Goal: Task Accomplishment & Management: Complete application form

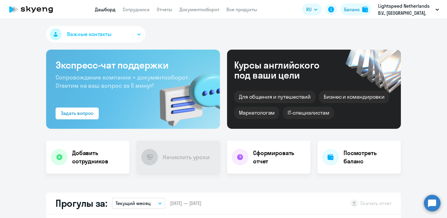
click at [392, 20] on div "Важные контакты Экспресс-чат поддержки Сопровождение компании + документооборот…" at bounding box center [223, 118] width 447 height 199
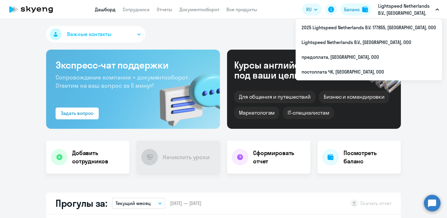
click at [389, 10] on p "Lightspeed Netherlands B.V., [GEOGRAPHIC_DATA], ООО" at bounding box center [405, 9] width 55 height 14
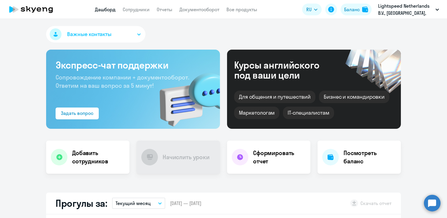
click at [389, 10] on p "Lightspeed Netherlands B.V., [GEOGRAPHIC_DATA], ООО" at bounding box center [405, 9] width 55 height 14
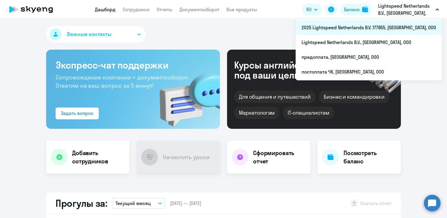
click at [373, 30] on li "2025 Lightspeed Netherlands B.V. 177855, [GEOGRAPHIC_DATA], ООО" at bounding box center [369, 27] width 146 height 15
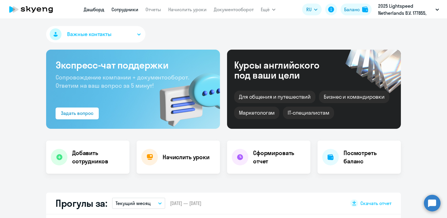
click at [127, 10] on link "Сотрудники" at bounding box center [125, 10] width 27 height 6
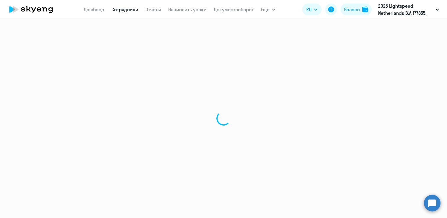
select select "30"
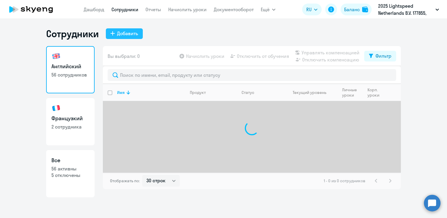
click at [129, 37] on button "Добавить" at bounding box center [124, 33] width 37 height 11
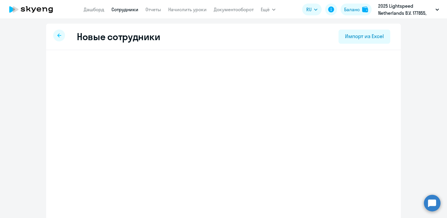
select select "english_adult_not_native_speaker"
select select "4"
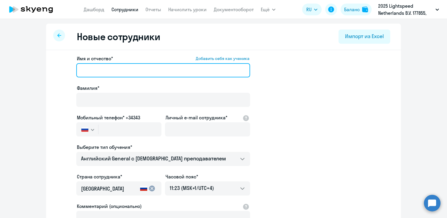
click at [139, 72] on input "Имя и отчество* Добавить себя как ученика" at bounding box center [163, 70] width 174 height 14
paste input "Ksenia Pinkova"
click at [112, 72] on input "Ksenia Pinkova" at bounding box center [163, 70] width 174 height 14
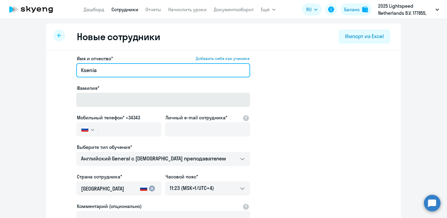
type input "Ksenia"
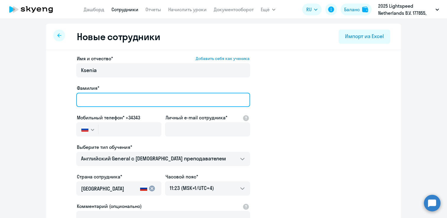
click at [107, 95] on input "Фамилия*" at bounding box center [163, 100] width 174 height 14
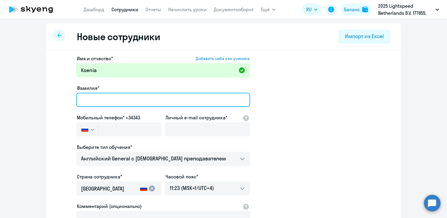
paste input "Pinkova"
type input "Pinkova"
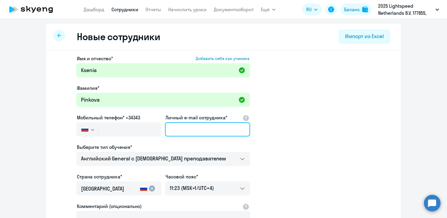
click at [176, 130] on input "Личный e-mail сотрудника*" at bounding box center [207, 129] width 85 height 14
paste input "[EMAIL_ADDRESS][DOMAIN_NAME]"
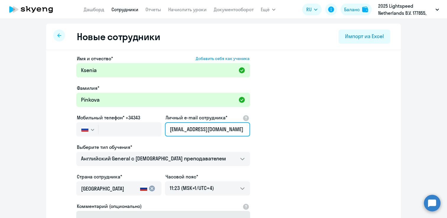
type input "[EMAIL_ADDRESS][DOMAIN_NAME]"
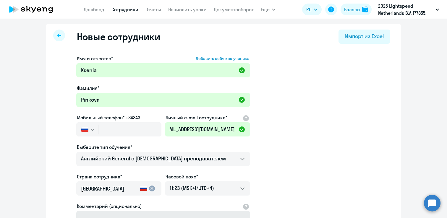
scroll to position [0, 0]
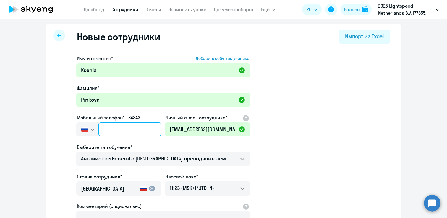
click at [113, 131] on input "text" at bounding box center [130, 129] width 63 height 14
paste input "[PHONE_NUMBER]"
type input "[PHONE_NUMBER]"
click at [308, 187] on app-new-student-form "Имя и отчество* Добавить себя как ученика [PERSON_NAME]* Pinkova Мобильный теле…" at bounding box center [224, 160] width 336 height 211
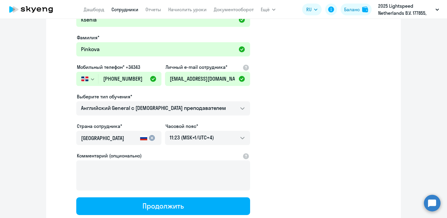
scroll to position [73, 0]
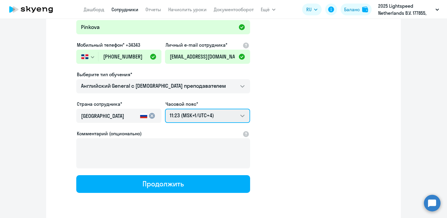
click at [200, 112] on select "20:23 (MSK-14/UTC-11) 21:23 (MSK-13/UTC-10) 22:23 (MSK-12/UTC-9) 23:23 (MSK-11/…" at bounding box center [207, 116] width 85 height 14
click at [196, 119] on select "20:23 (MSK-14/UTC-11) 21:23 (MSK-13/UTC-10) 22:23 (MSK-12/UTC-9) 23:23 (MSK-11/…" at bounding box center [207, 116] width 85 height 14
select select "-4"
click at [165, 109] on select "20:23 (MSK-14/UTC-11) 21:23 (MSK-13/UTC-10) 22:23 (MSK-12/UTC-9) 23:23 (MSK-11/…" at bounding box center [207, 116] width 85 height 14
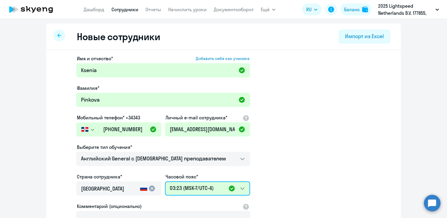
scroll to position [92, 0]
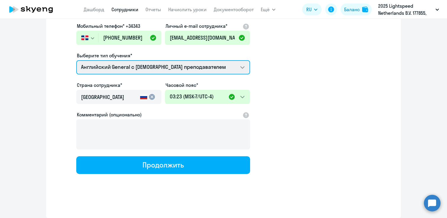
click at [155, 72] on select "Английский General с русскоговорящим преподавателем Английский General с [DEMOG…" at bounding box center [163, 67] width 174 height 14
select select "french_adult_not_native_speaker_premium"
click at [76, 60] on select "Английский General с русскоговорящим преподавателем Английский General с [DEMOG…" at bounding box center [163, 67] width 174 height 14
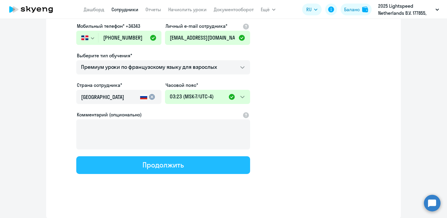
click at [147, 164] on div "Продолжить" at bounding box center [163, 164] width 41 height 9
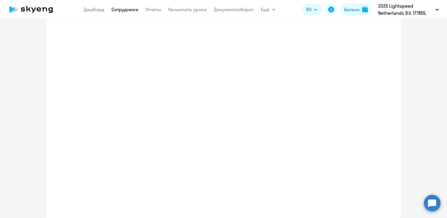
select select "french_adult_not_native_speaker_premium"
select select "-4"
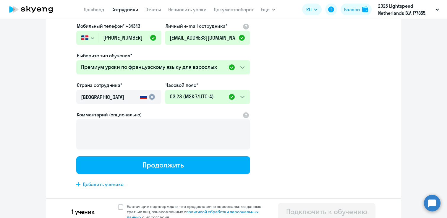
scroll to position [0, 0]
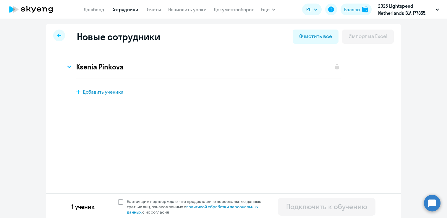
click at [120, 203] on span at bounding box center [120, 202] width 5 height 5
click at [118, 199] on input "Настоящим подтверждаю, что предоставляю персональные данные третьих лиц, ознако…" at bounding box center [118, 199] width 0 height 0
checkbox input "true"
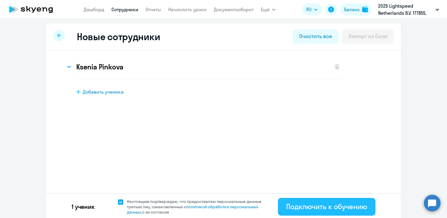
click at [280, 208] on button "Подключить к обучению" at bounding box center [327, 207] width 98 height 18
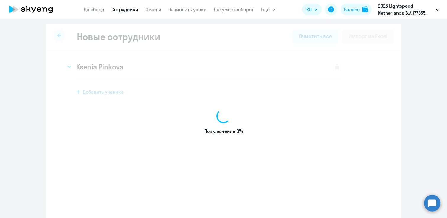
select select "english_adult_not_native_speaker"
select select "4"
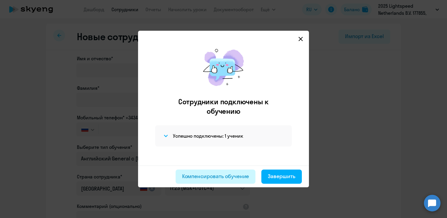
click at [226, 177] on div "Компенсировать обучение" at bounding box center [215, 177] width 67 height 8
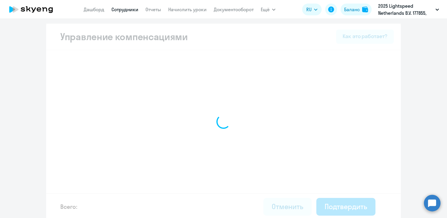
select select "MONTHLY"
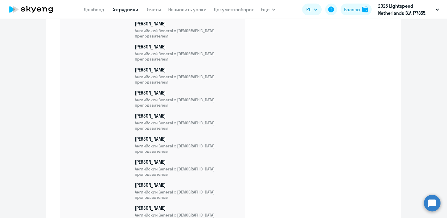
scroll to position [1412, 0]
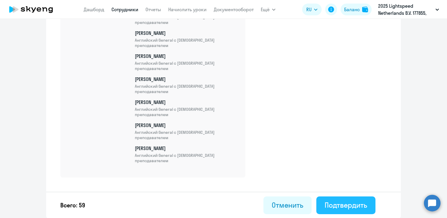
click at [342, 204] on div "Подтвердить" at bounding box center [346, 205] width 43 height 9
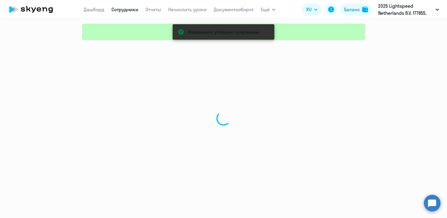
select select "30"
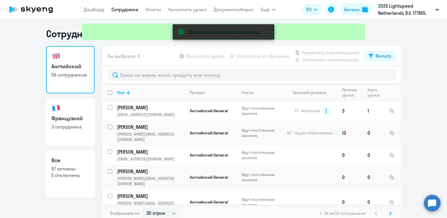
click at [62, 118] on h3 "Французкий" at bounding box center [70, 119] width 38 height 8
select select "30"
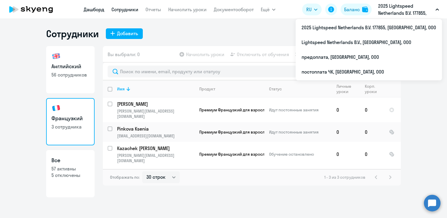
click at [92, 8] on link "Дашборд" at bounding box center [94, 10] width 21 height 6
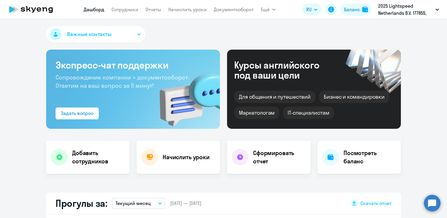
select select "30"
